Goal: Check status: Check status

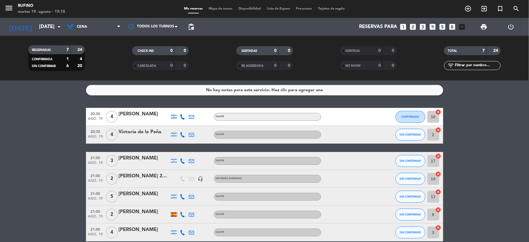
click at [57, 35] on div "[DATE] [DATE] arrow_drop_down" at bounding box center [34, 27] width 60 height 18
drag, startPoint x: 57, startPoint y: 34, endPoint x: 58, endPoint y: 31, distance: 3.6
click at [57, 34] on div "[DATE] [DATE] arrow_drop_down" at bounding box center [34, 27] width 60 height 18
click at [57, 29] on icon "arrow_drop_down" at bounding box center [58, 26] width 7 height 7
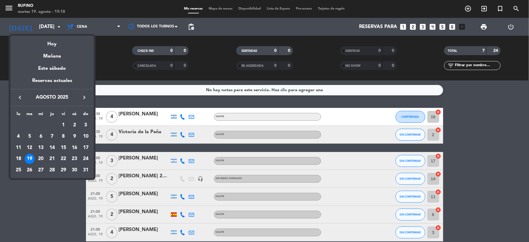
click at [63, 158] on div "22" at bounding box center [63, 159] width 10 height 10
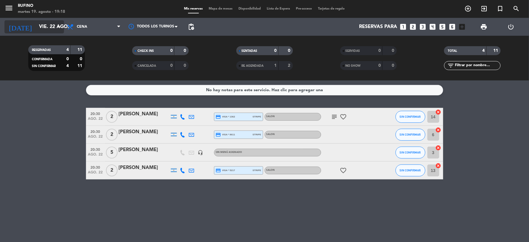
click at [47, 26] on input "vie. 22 ago." at bounding box center [67, 27] width 63 height 12
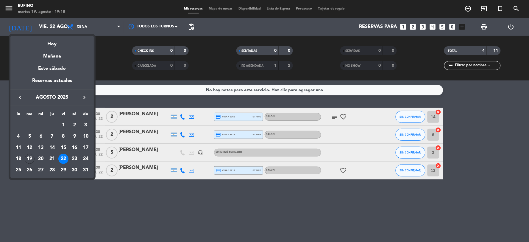
click at [74, 159] on div "23" at bounding box center [74, 159] width 10 height 10
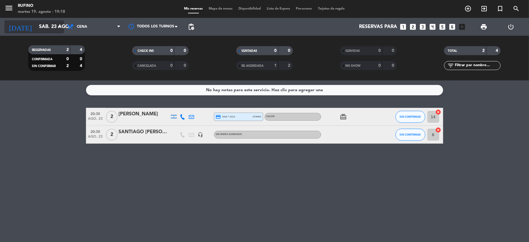
click at [37, 27] on input "sáb. 23 ago." at bounding box center [67, 27] width 63 height 12
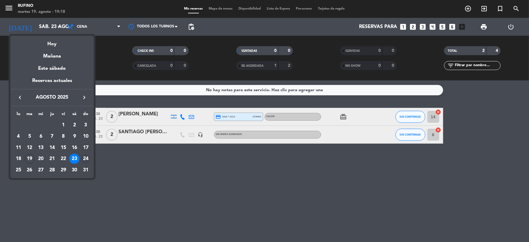
click at [87, 160] on div "24" at bounding box center [86, 159] width 10 height 10
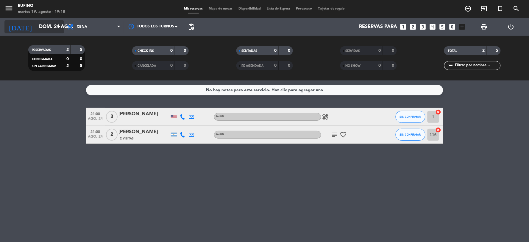
click at [48, 27] on input "dom. 24 ago." at bounding box center [67, 27] width 63 height 12
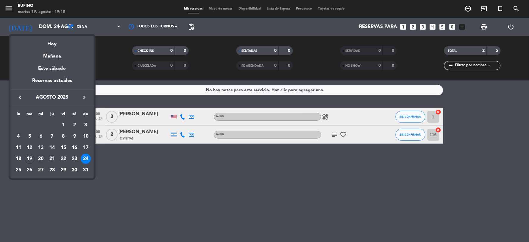
click at [39, 158] on div "20" at bounding box center [41, 159] width 10 height 10
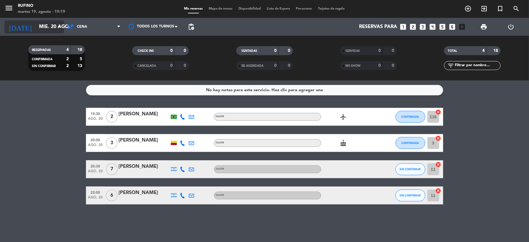
click at [46, 30] on input "mié. 20 ago." at bounding box center [67, 27] width 63 height 12
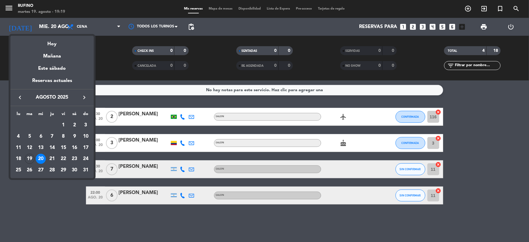
click at [51, 157] on div "21" at bounding box center [52, 159] width 10 height 10
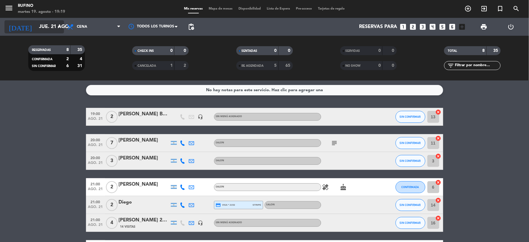
click at [47, 26] on input "jue. 21 ago." at bounding box center [67, 27] width 63 height 12
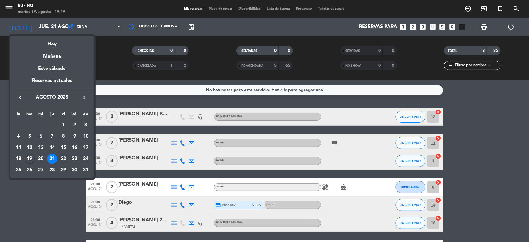
click at [64, 158] on div "22" at bounding box center [63, 159] width 10 height 10
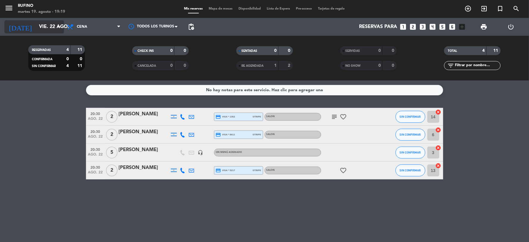
click at [39, 26] on input "vie. 22 ago." at bounding box center [67, 27] width 63 height 12
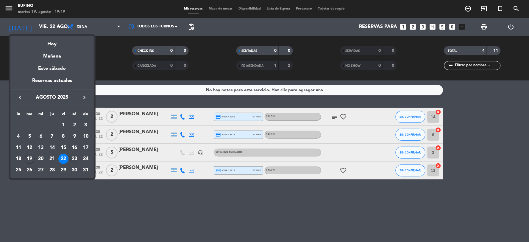
click at [73, 158] on div "23" at bounding box center [74, 159] width 10 height 10
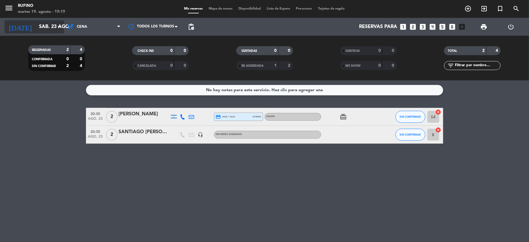
click at [43, 28] on input "sáb. 23 ago." at bounding box center [67, 27] width 63 height 12
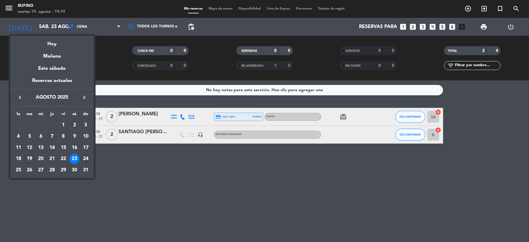
click at [87, 157] on div "24" at bounding box center [86, 159] width 10 height 10
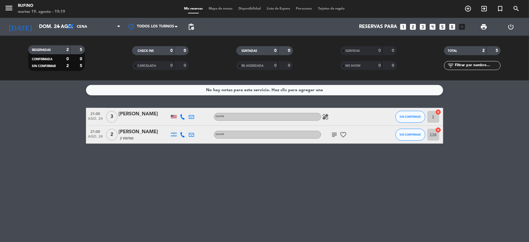
click at [335, 135] on icon "subject" at bounding box center [334, 134] width 7 height 7
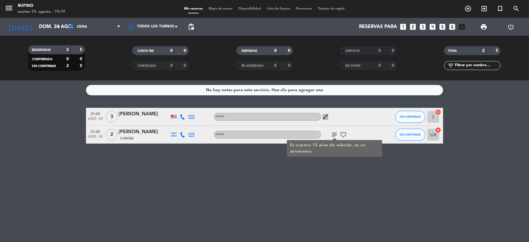
click at [346, 176] on div "No hay notas para este servicio. Haz clic para agregar una 21:00 [DATE] 3 [PERS…" at bounding box center [264, 160] width 529 height 161
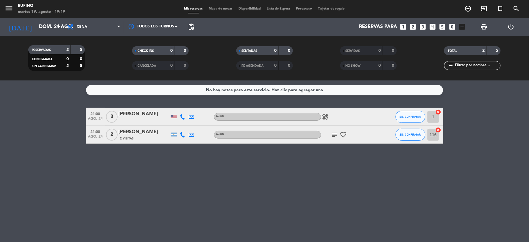
click at [327, 119] on icon "healing" at bounding box center [325, 116] width 7 height 7
click at [311, 150] on div "No hay notas para este servicio. Haz clic para agregar una 21:00 [DATE] 3 [PERS…" at bounding box center [264, 160] width 529 height 161
click at [57, 31] on input "dom. 24 ago." at bounding box center [67, 27] width 63 height 12
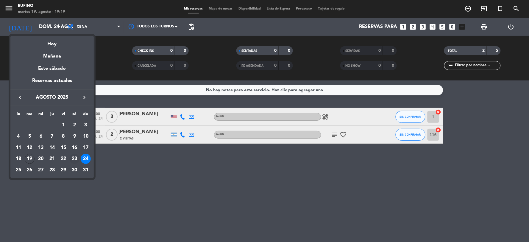
click at [76, 157] on div "23" at bounding box center [74, 159] width 10 height 10
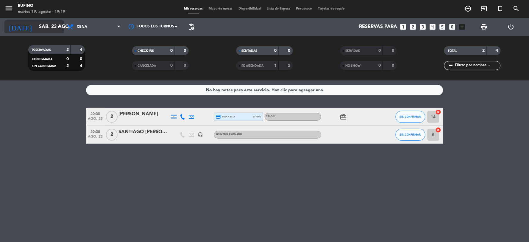
click at [42, 27] on input "sáb. 23 ago." at bounding box center [67, 27] width 63 height 12
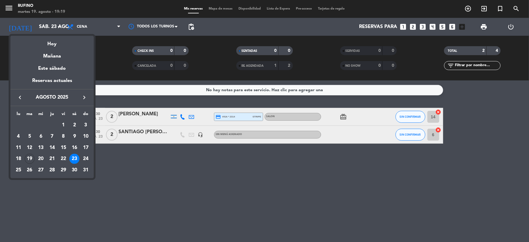
click at [64, 157] on div "22" at bounding box center [63, 159] width 10 height 10
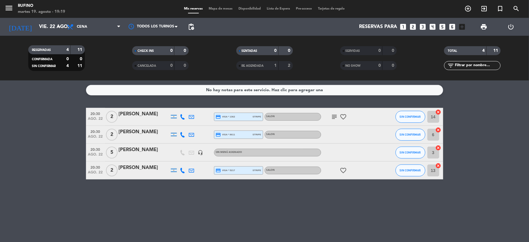
click at [331, 114] on icon "subject" at bounding box center [334, 116] width 7 height 7
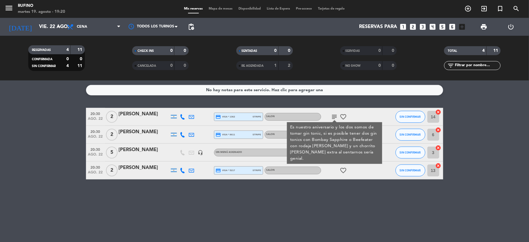
click at [176, 216] on div "No hay notas para este servicio. Haz clic para agregar una 20:30 [DATE] 2 [PERS…" at bounding box center [264, 160] width 529 height 161
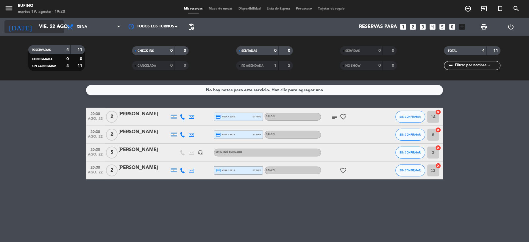
click at [57, 22] on input "vie. 22 ago." at bounding box center [67, 27] width 63 height 12
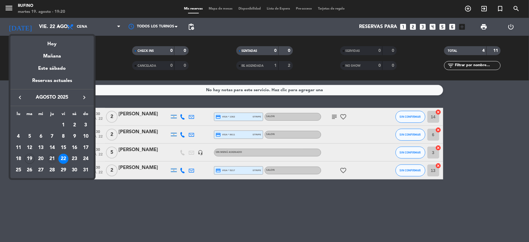
click at [52, 158] on div "21" at bounding box center [52, 159] width 10 height 10
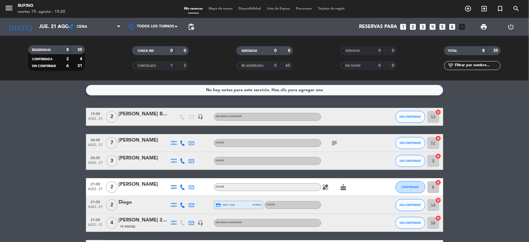
click at [334, 141] on icon "subject" at bounding box center [334, 142] width 7 height 7
click at [373, 171] on div "19:00 [DATE] 2 [PERSON_NAME] BBGC headset_mic Sin menú asignado SIN CONFIRMAR 1…" at bounding box center [265, 196] width 358 height 176
click at [330, 184] on span "healing" at bounding box center [325, 187] width 9 height 7
click at [327, 185] on icon "healing" at bounding box center [325, 187] width 7 height 7
click at [346, 186] on icon "cake" at bounding box center [343, 187] width 7 height 7
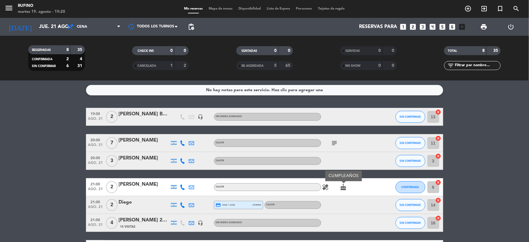
drag, startPoint x: 357, startPoint y: 185, endPoint x: 347, endPoint y: 179, distance: 10.8
click at [354, 184] on div "healing cake CUMPLEAÑOS" at bounding box center [348, 187] width 54 height 18
click at [42, 32] on div "[DATE] [DATE] arrow_drop_down" at bounding box center [34, 26] width 60 height 13
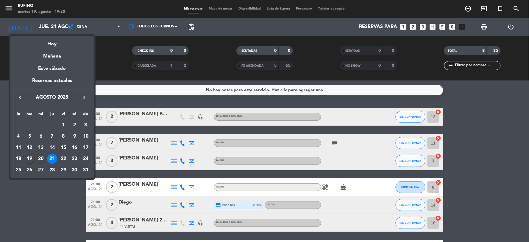
click at [38, 160] on div "20" at bounding box center [41, 159] width 10 height 10
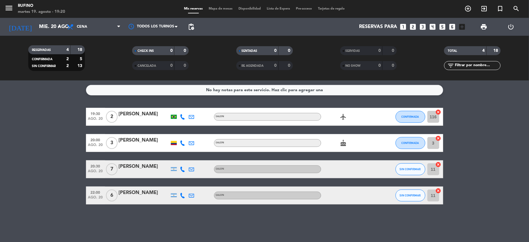
click at [343, 119] on icon "airplanemode_active" at bounding box center [343, 116] width 7 height 7
click at [344, 149] on div "cake" at bounding box center [348, 143] width 54 height 18
click at [51, 33] on div "[DATE] [DATE] arrow_drop_down" at bounding box center [34, 26] width 60 height 13
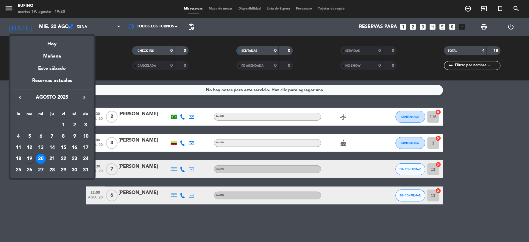
click at [27, 161] on div "19" at bounding box center [30, 159] width 10 height 10
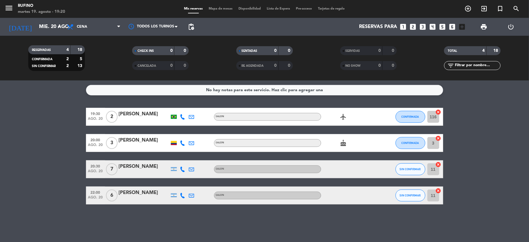
type input "[DATE]"
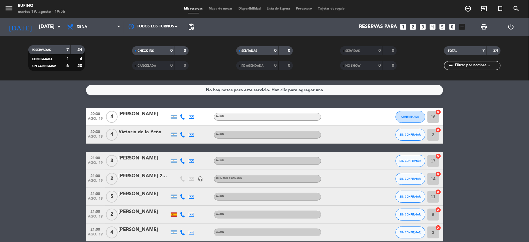
click at [43, 153] on bookings-row "20:30 [DATE] 4 [PERSON_NAME] SALON CONFIRMADA 16 cancel 20:30 [DATE] 4 Victoria…" at bounding box center [264, 174] width 529 height 133
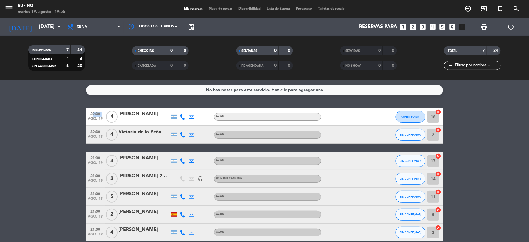
drag, startPoint x: 43, startPoint y: 153, endPoint x: 43, endPoint y: 150, distance: 3.0
click at [43, 150] on bookings-row "20:30 [DATE] 4 [PERSON_NAME] SALON CONFIRMADA 16 cancel 20:30 [DATE] 4 Victoria…" at bounding box center [264, 174] width 529 height 133
drag, startPoint x: 43, startPoint y: 150, endPoint x: 43, endPoint y: 147, distance: 3.3
click at [43, 147] on bookings-row "20:30 [DATE] 4 [PERSON_NAME] SALON CONFIRMADA 16 cancel 20:30 [DATE] 4 Victoria…" at bounding box center [264, 174] width 529 height 133
